Goal: Navigation & Orientation: Go to known website

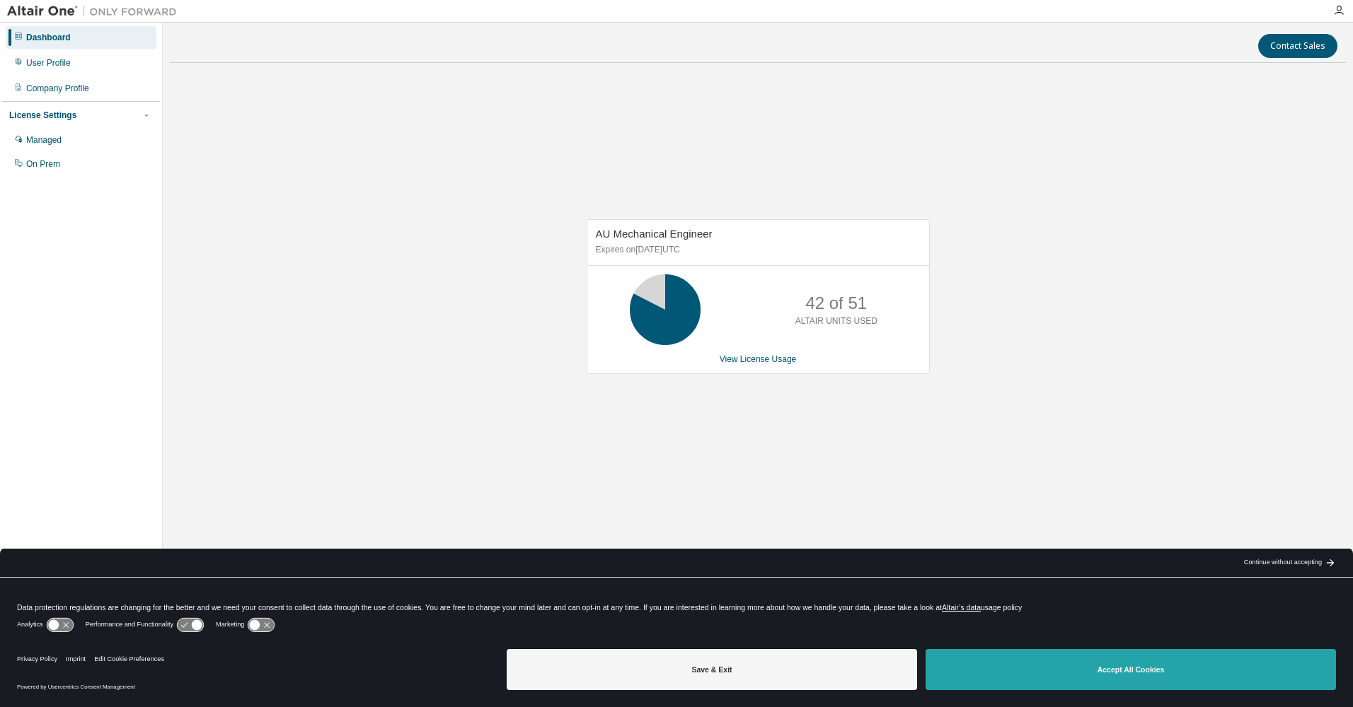
click at [1080, 662] on button "Accept All Cookies" at bounding box center [1130, 669] width 410 height 41
